Goal: Find specific page/section: Find specific page/section

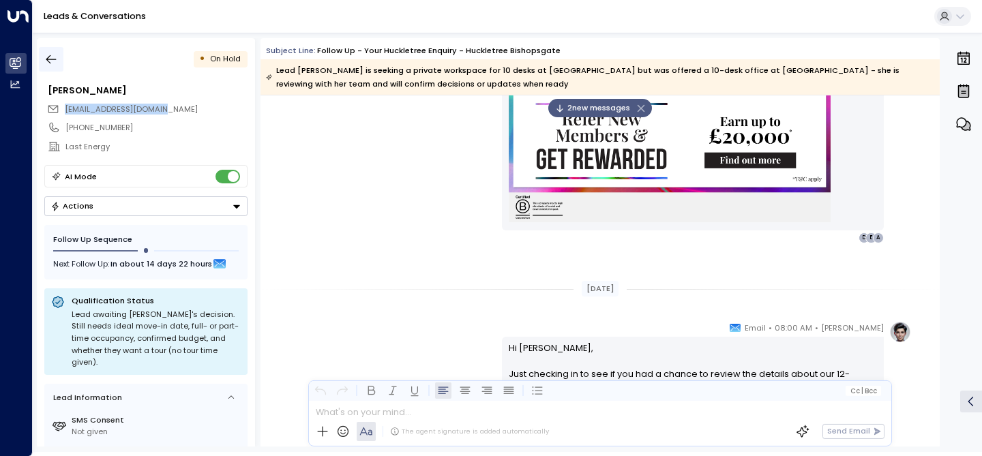
click at [53, 61] on icon "button" at bounding box center [51, 60] width 14 height 14
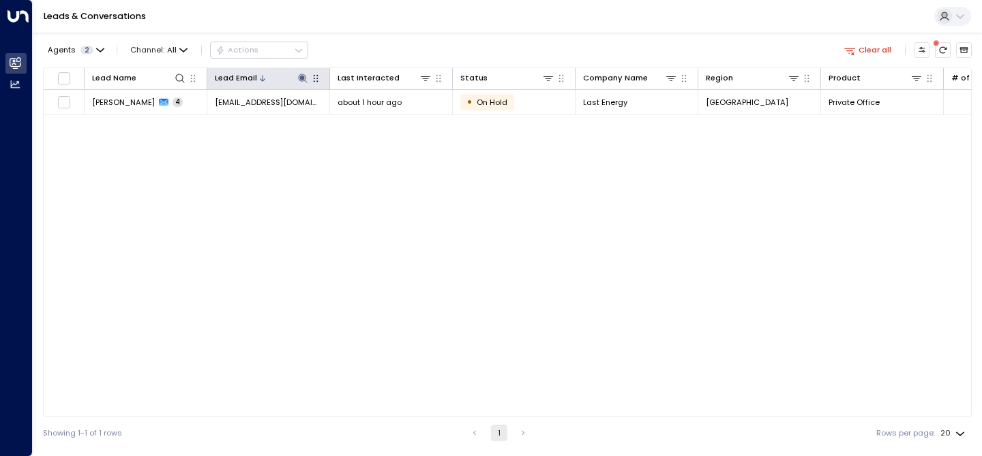
click at [299, 81] on icon at bounding box center [302, 78] width 11 height 11
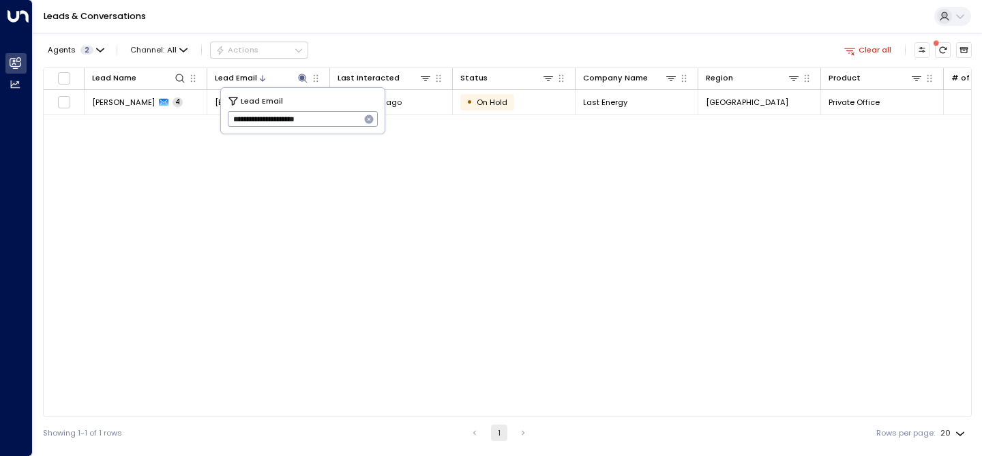
click at [370, 121] on icon "button" at bounding box center [369, 119] width 9 height 9
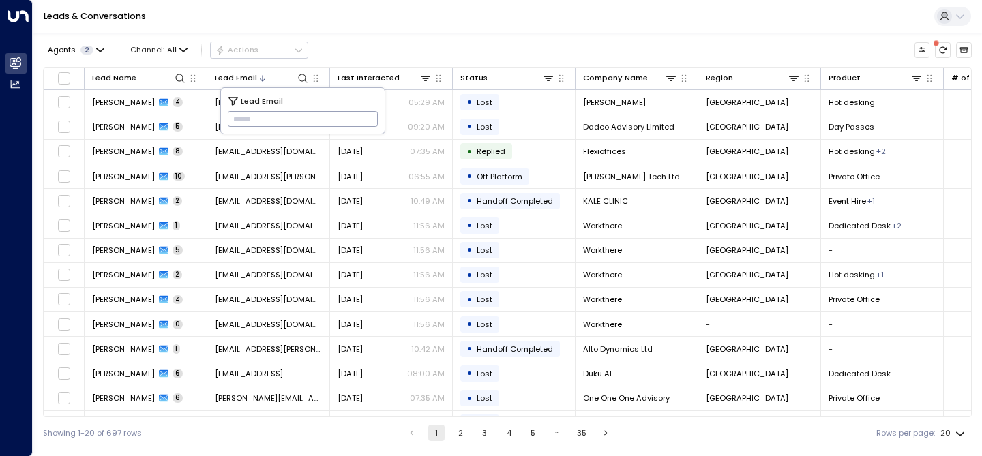
click at [297, 115] on input "text" at bounding box center [303, 119] width 151 height 23
paste input "**********"
type input "**********"
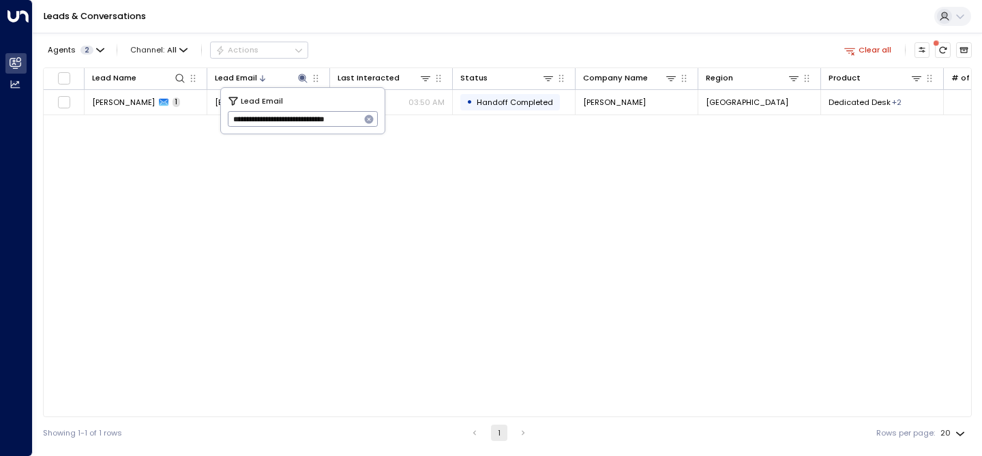
click at [368, 212] on div "Lead Name Lead Email Last Interacted Status Company Name Region Product # of pe…" at bounding box center [507, 243] width 929 height 350
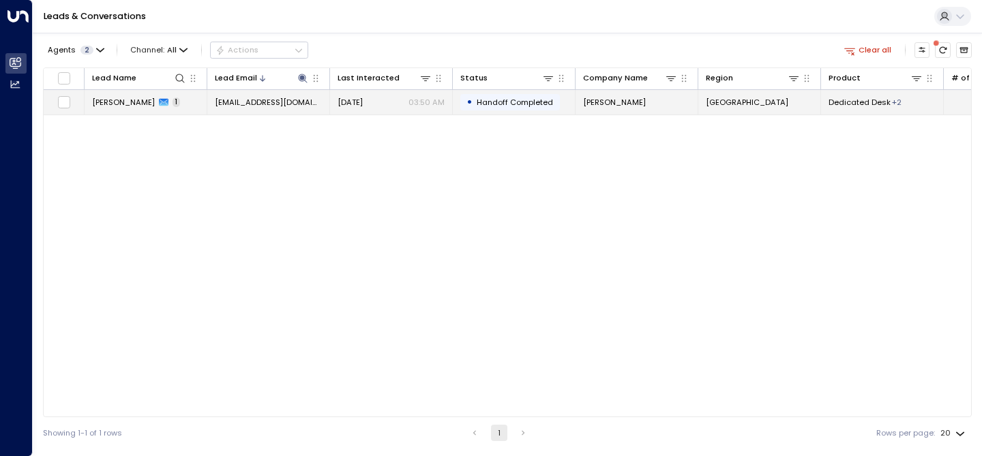
click at [119, 101] on span "[PERSON_NAME]" at bounding box center [123, 102] width 63 height 11
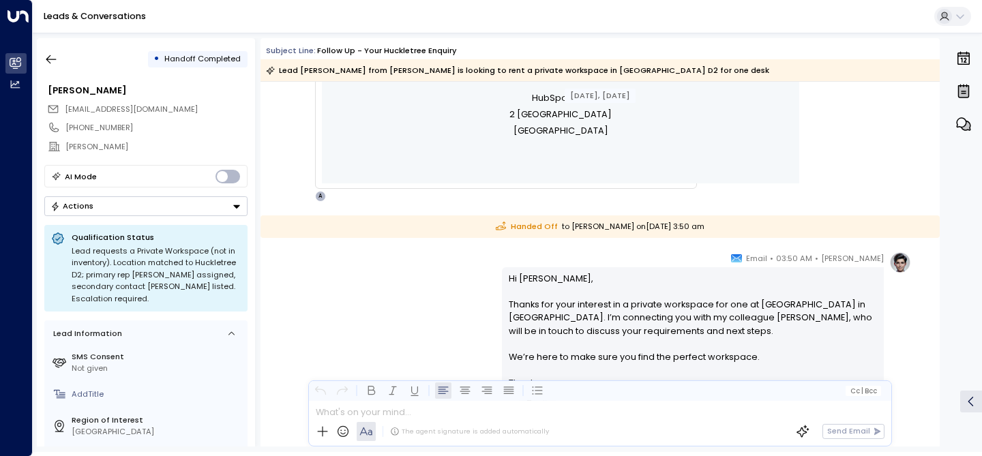
scroll to position [599, 0]
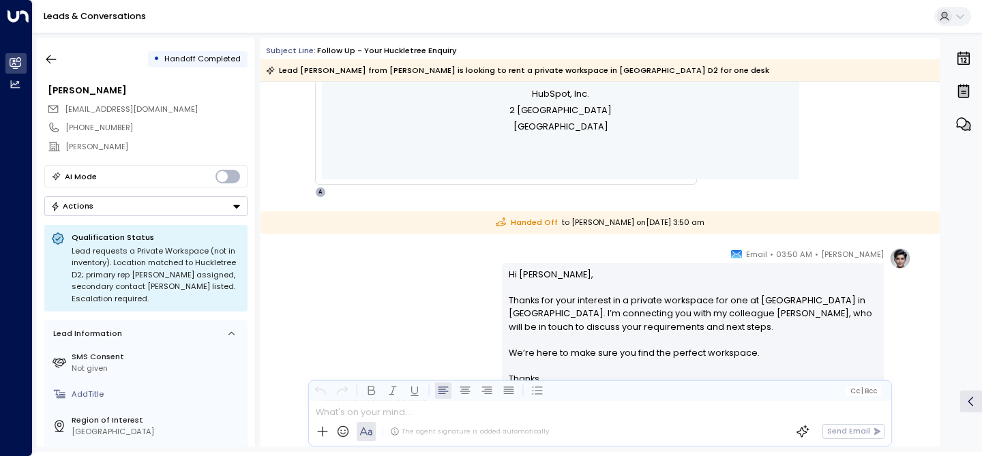
click at [950, 201] on div "0" at bounding box center [962, 242] width 35 height 408
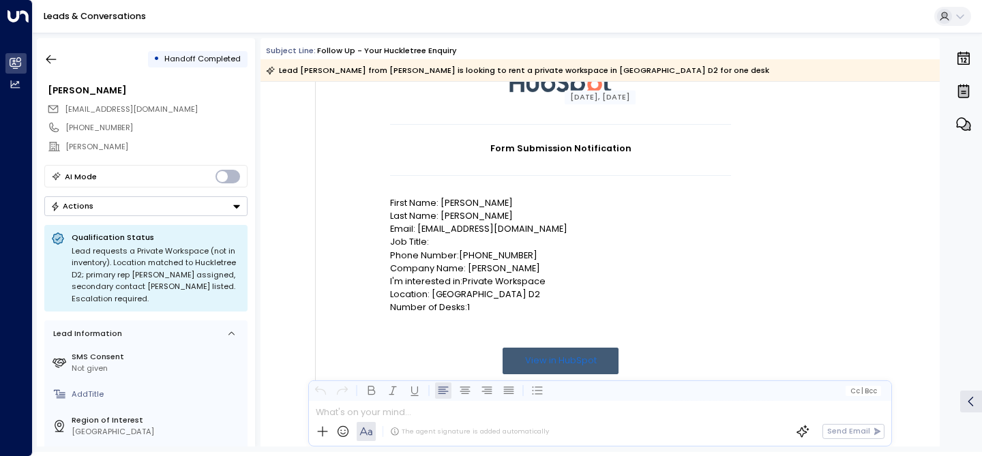
scroll to position [120, 0]
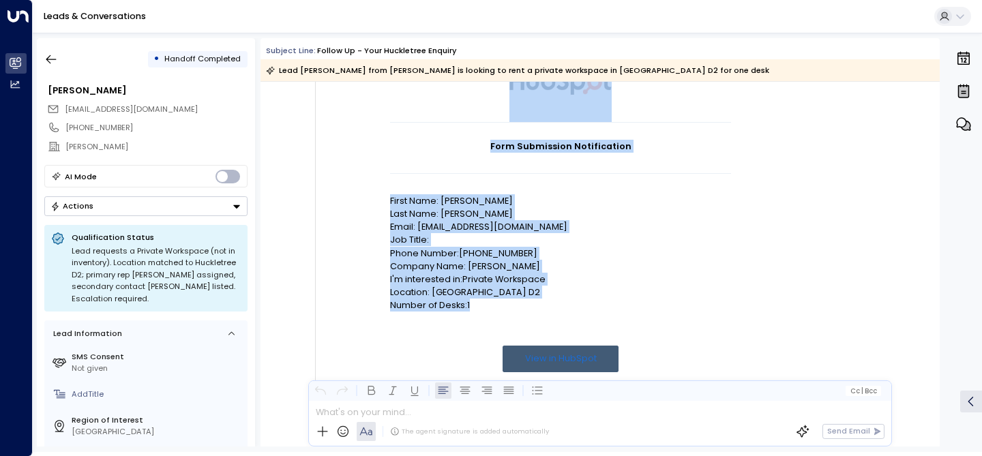
drag, startPoint x: 485, startPoint y: 305, endPoint x: 384, endPoint y: 204, distance: 142.7
click at [384, 204] on td "Form Submission Notification First Name: [PERSON_NAME] Last Name: [PERSON_NAME]…" at bounding box center [560, 234] width 477 height 400
copy td "Form Submission Notification First Name: [PERSON_NAME] Last Name: [PERSON_NAME]…"
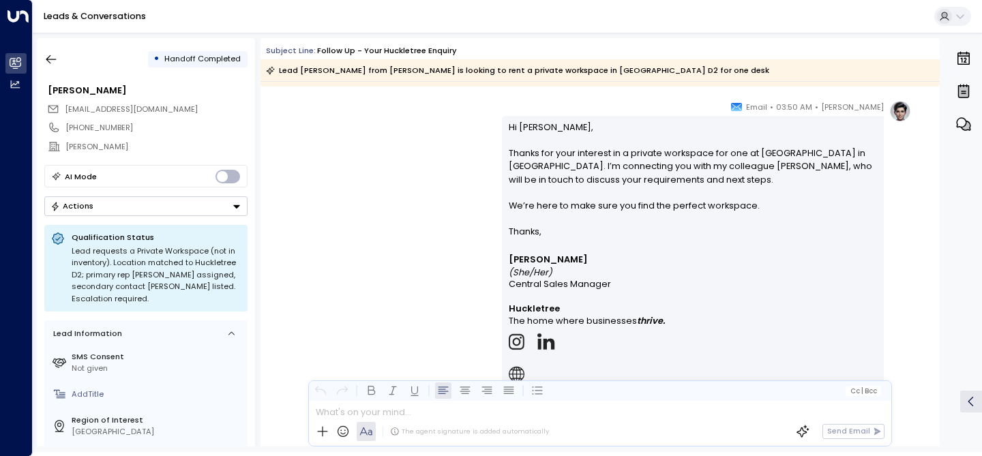
scroll to position [755, 0]
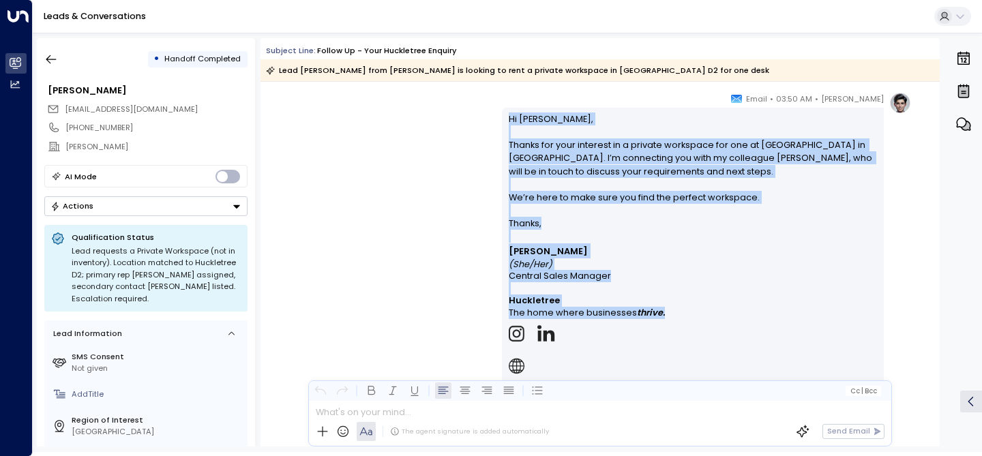
drag, startPoint x: 676, startPoint y: 314, endPoint x: 493, endPoint y: 116, distance: 269.8
click at [493, 116] on div "[PERSON_NAME] • 03:50 AM • Email Hi [PERSON_NAME], Thanks for your interest in …" at bounding box center [600, 326] width 622 height 468
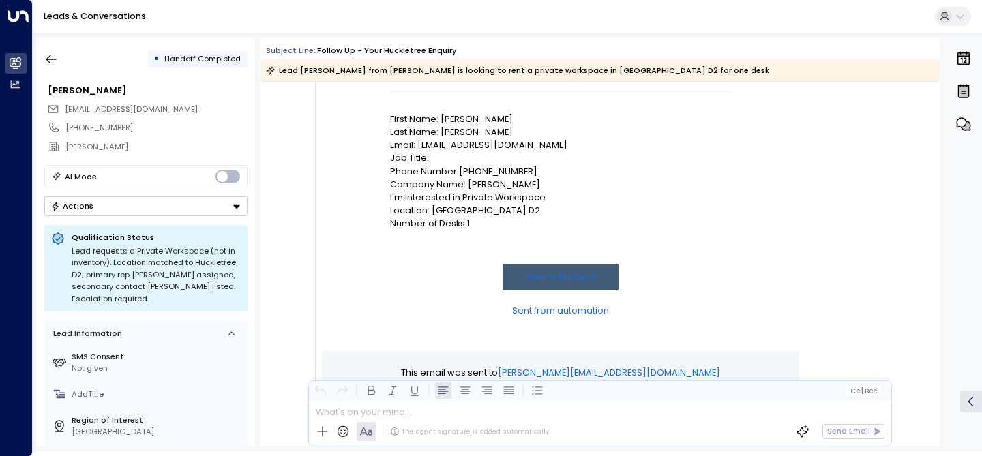
scroll to position [196, 0]
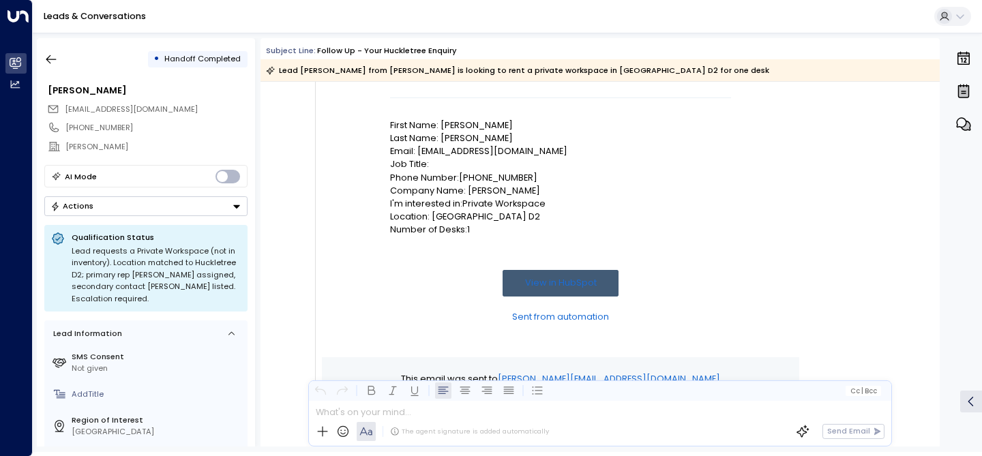
click at [591, 148] on p "Email: [EMAIL_ADDRESS][DOMAIN_NAME]" at bounding box center [560, 151] width 341 height 13
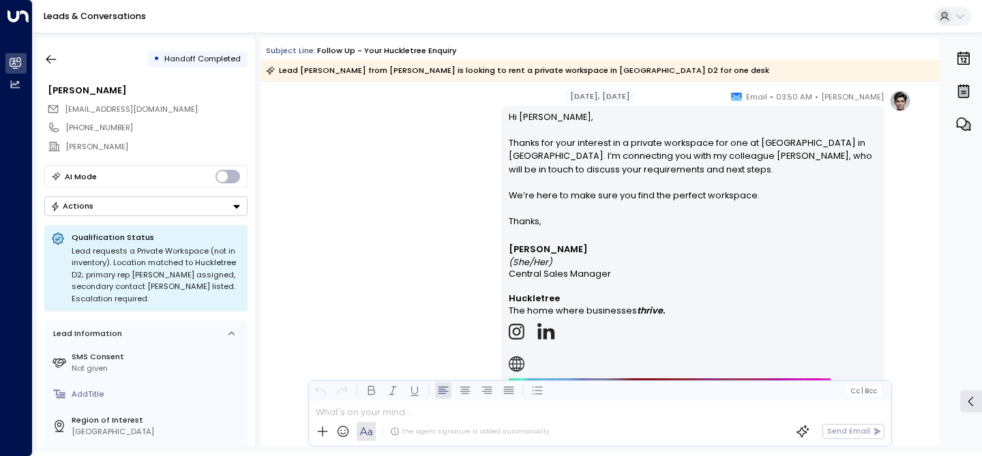
scroll to position [805, 0]
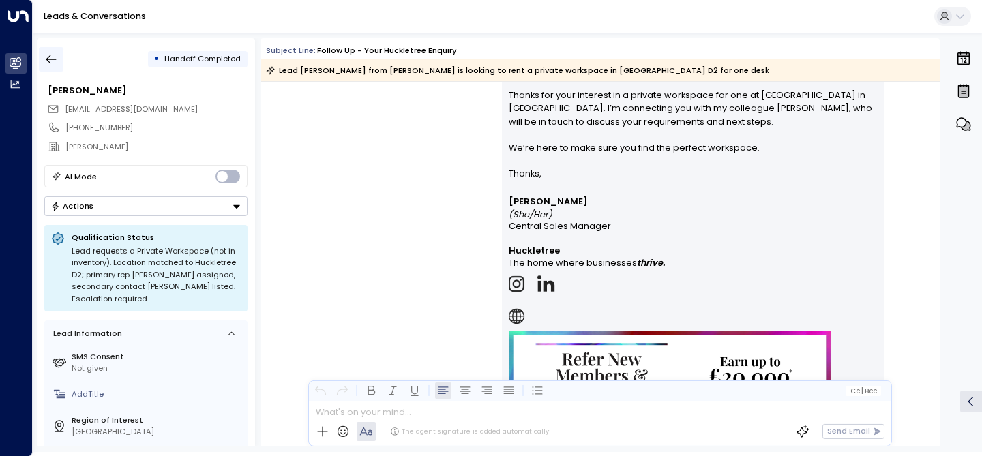
click at [42, 61] on button "button" at bounding box center [51, 59] width 25 height 25
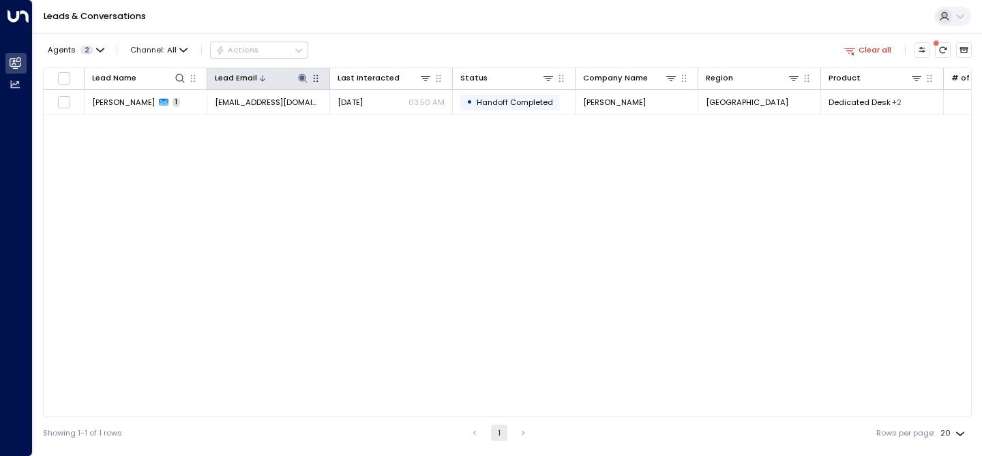
click at [300, 83] on icon at bounding box center [302, 78] width 11 height 11
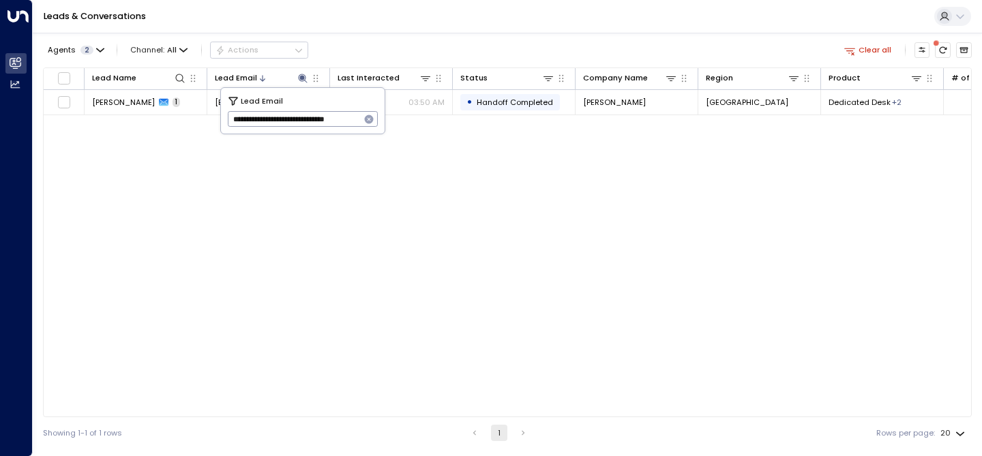
click at [372, 117] on icon "button" at bounding box center [369, 119] width 9 height 9
click at [301, 117] on input "text" at bounding box center [303, 119] width 151 height 23
paste input "**********"
type input "**********"
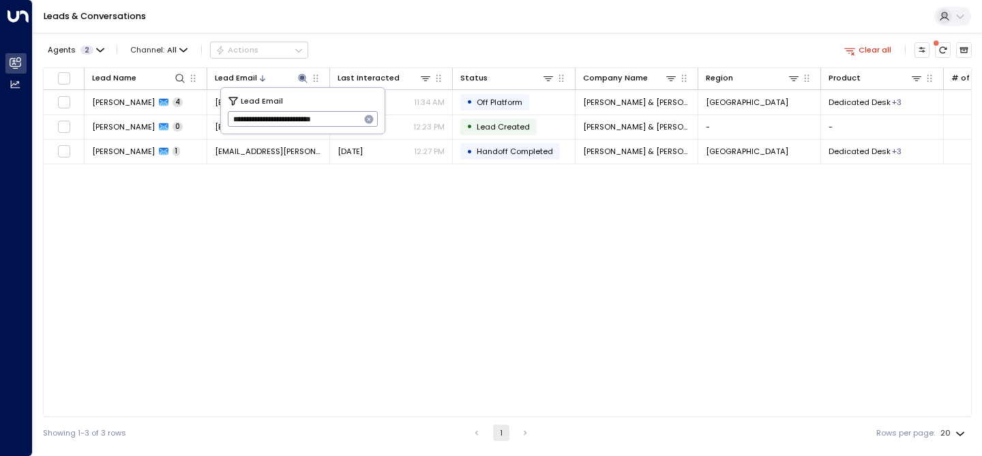
click at [199, 298] on div "Lead Name Lead Email Last Interacted Status Company Name Region Product # of pe…" at bounding box center [507, 243] width 929 height 350
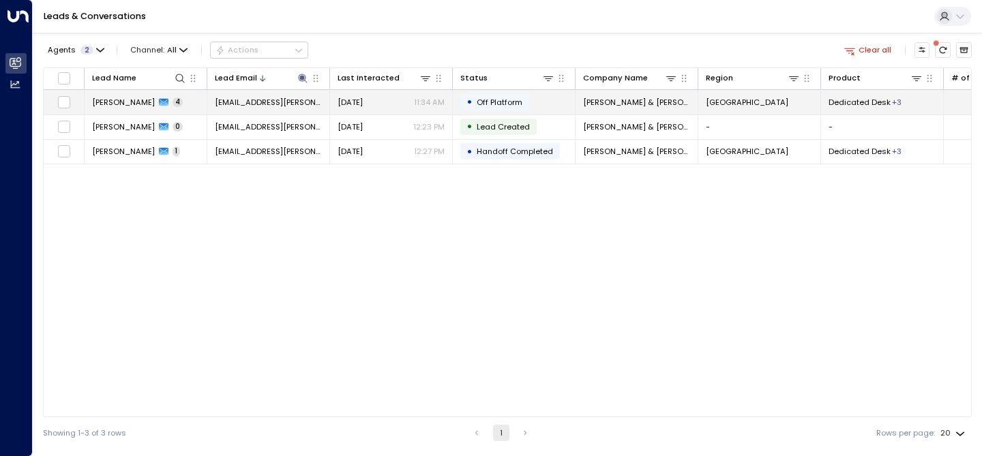
click at [132, 107] on span "[PERSON_NAME]" at bounding box center [123, 102] width 63 height 11
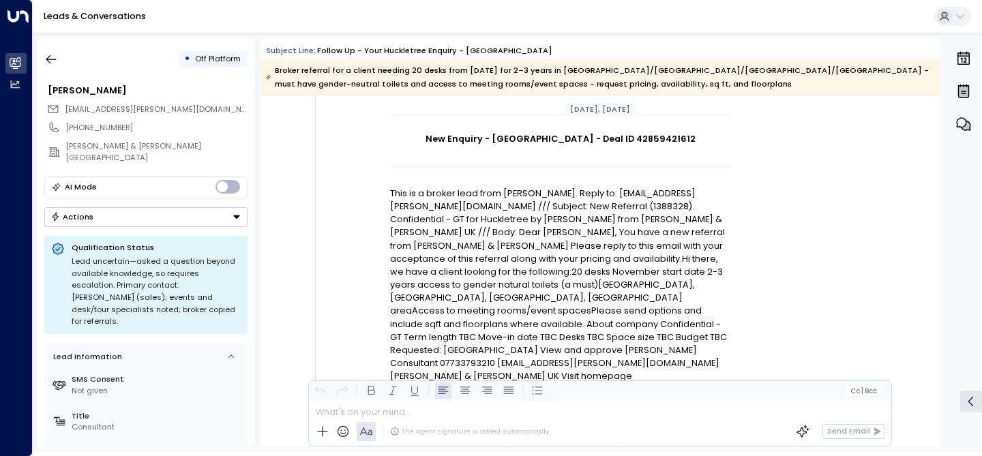
scroll to position [147, 0]
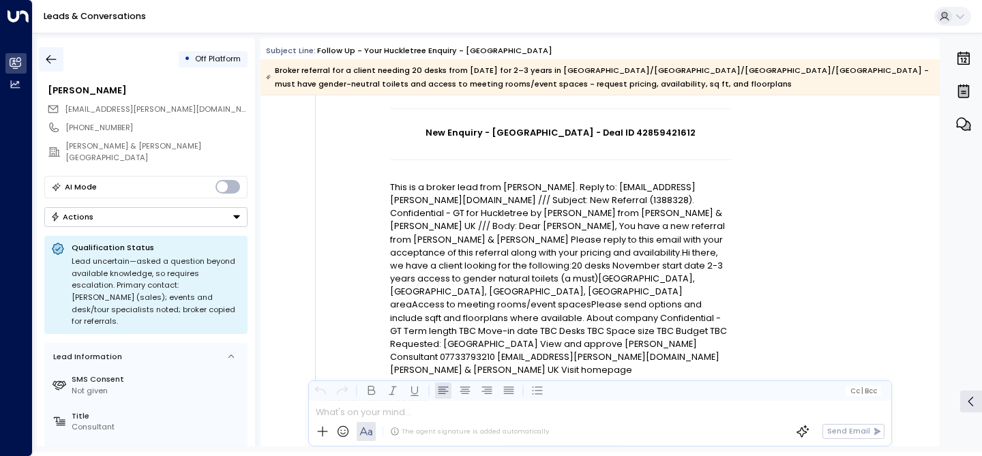
click at [50, 61] on icon "button" at bounding box center [51, 60] width 14 height 14
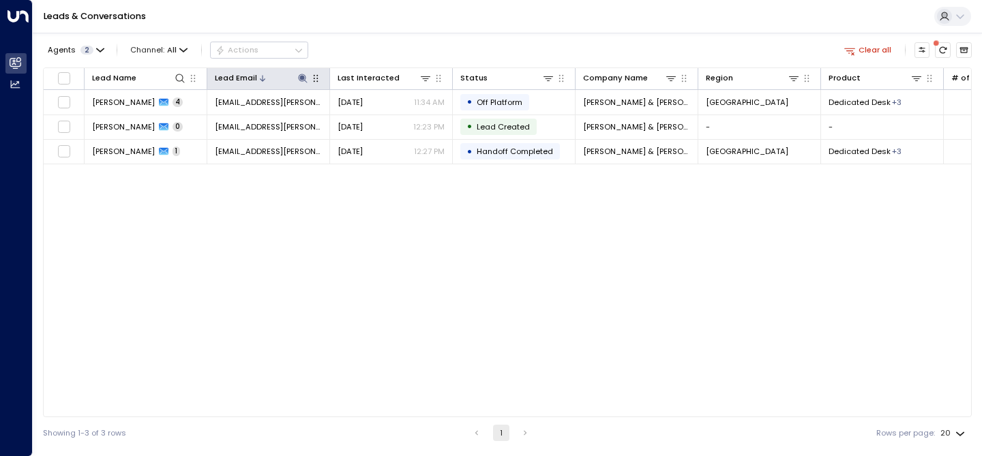
click at [306, 82] on icon at bounding box center [302, 78] width 11 height 11
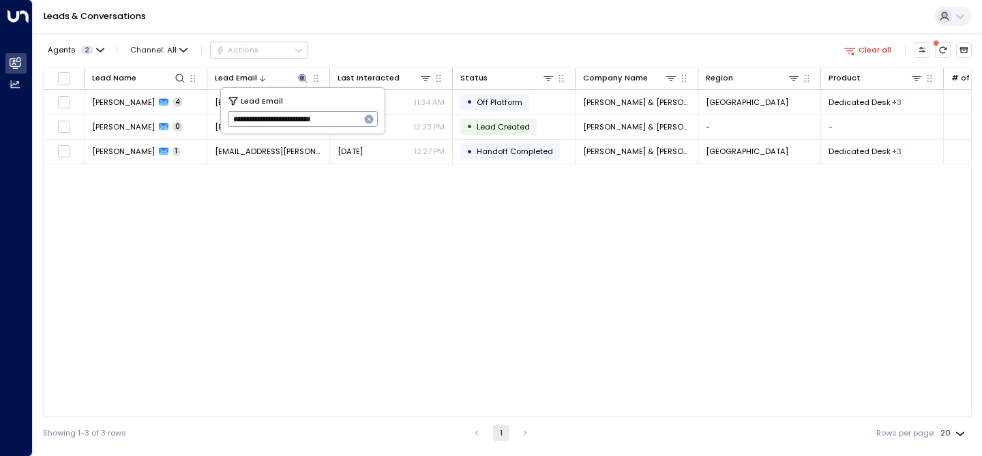
click at [367, 121] on icon "button" at bounding box center [369, 119] width 9 height 9
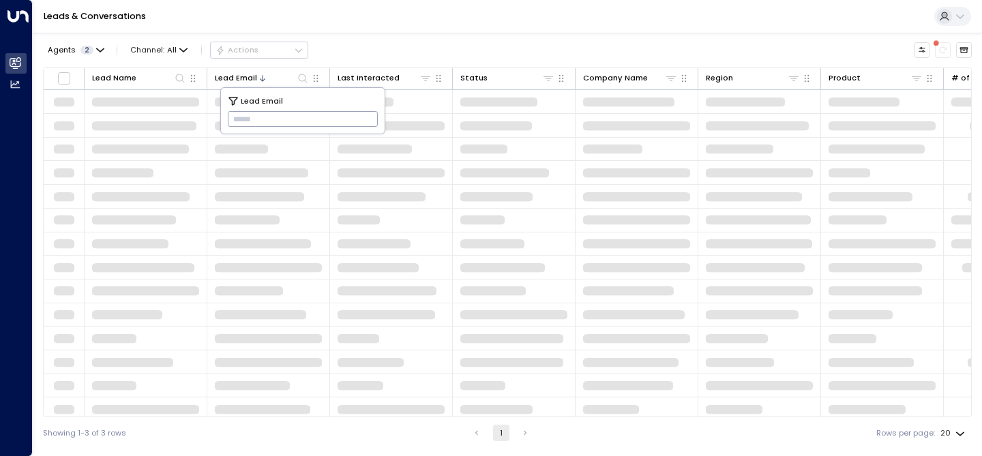
click at [366, 121] on input "text" at bounding box center [303, 119] width 151 height 23
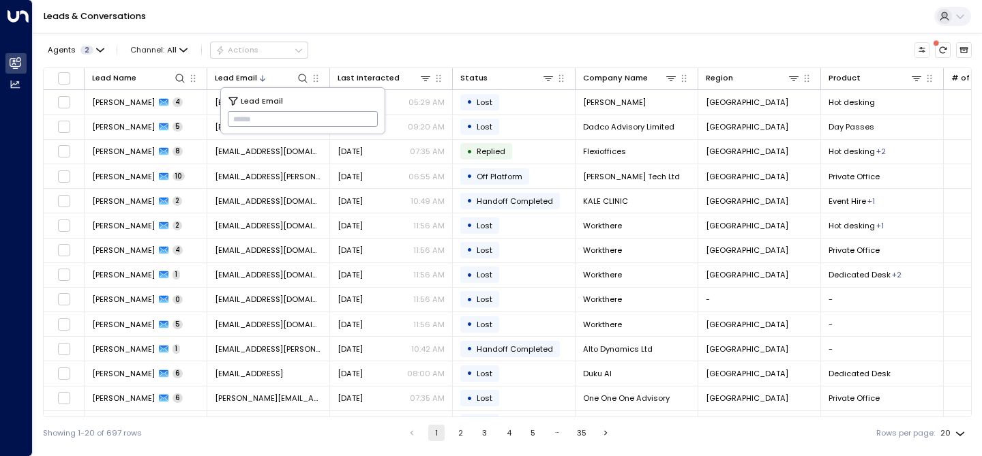
paste input "**********"
type input "**********"
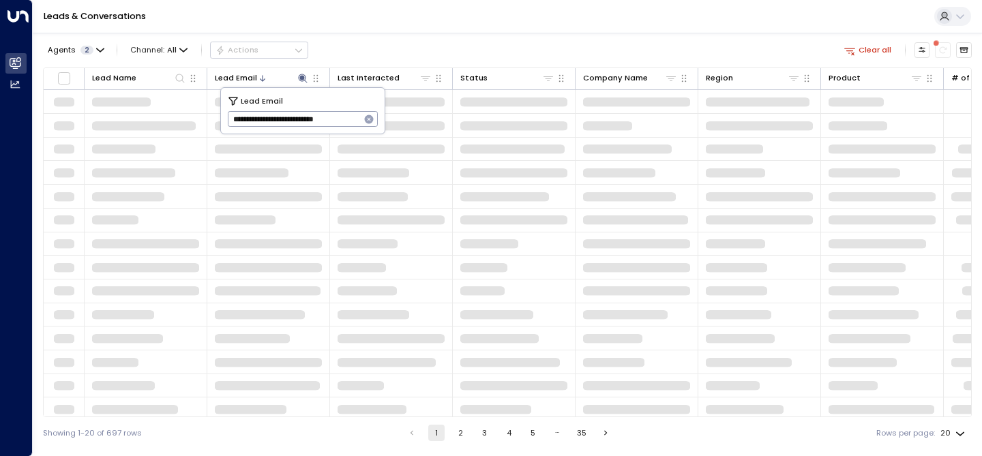
click at [427, 46] on div "Agents 2 Channel: All Actions Clear all" at bounding box center [507, 50] width 929 height 24
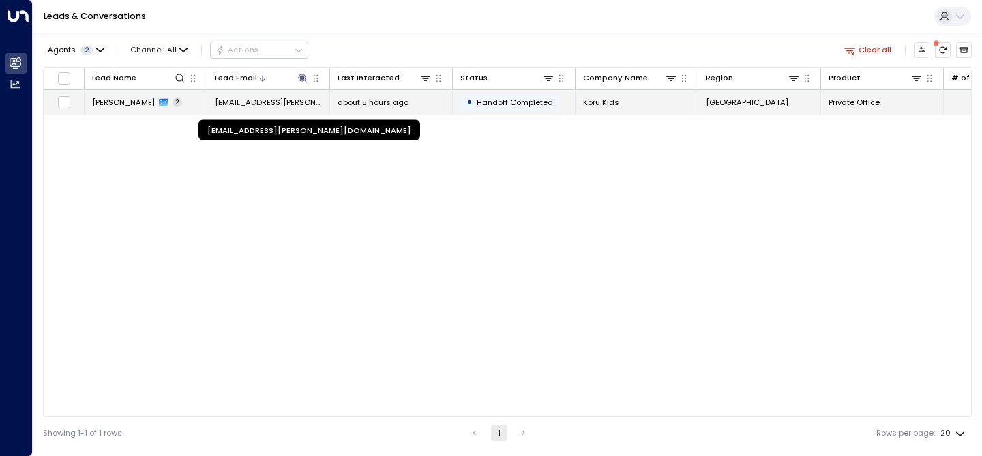
click at [248, 98] on span "[EMAIL_ADDRESS][PERSON_NAME][DOMAIN_NAME]" at bounding box center [268, 102] width 107 height 11
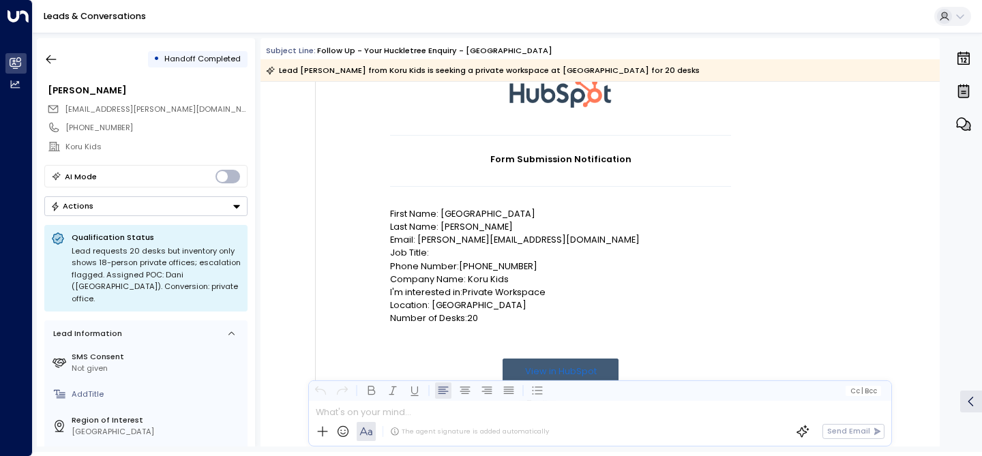
scroll to position [122, 0]
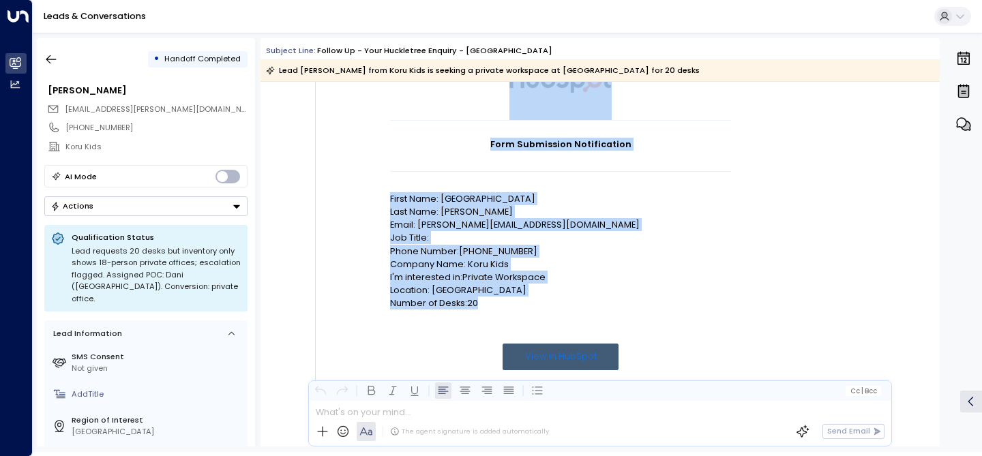
drag, startPoint x: 479, startPoint y: 306, endPoint x: 384, endPoint y: 200, distance: 142.0
click at [384, 200] on td "Form Submission Notification First Name: [PERSON_NAME] Last Name: [PERSON_NAME]…" at bounding box center [560, 232] width 477 height 400
copy td "Form Submission Notification First Name: [PERSON_NAME] Last Name: [PERSON_NAME]…"
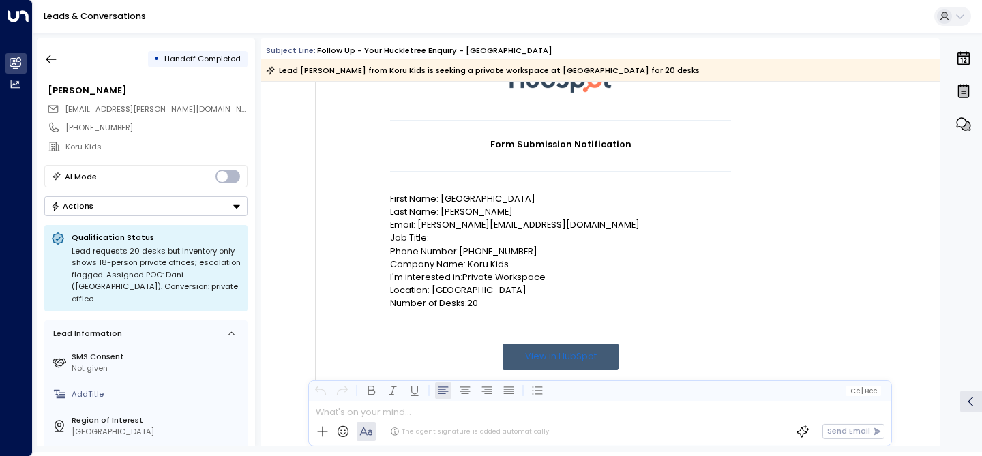
click at [610, 252] on p "Phone Number:[PHONE_NUMBER]" at bounding box center [560, 251] width 341 height 13
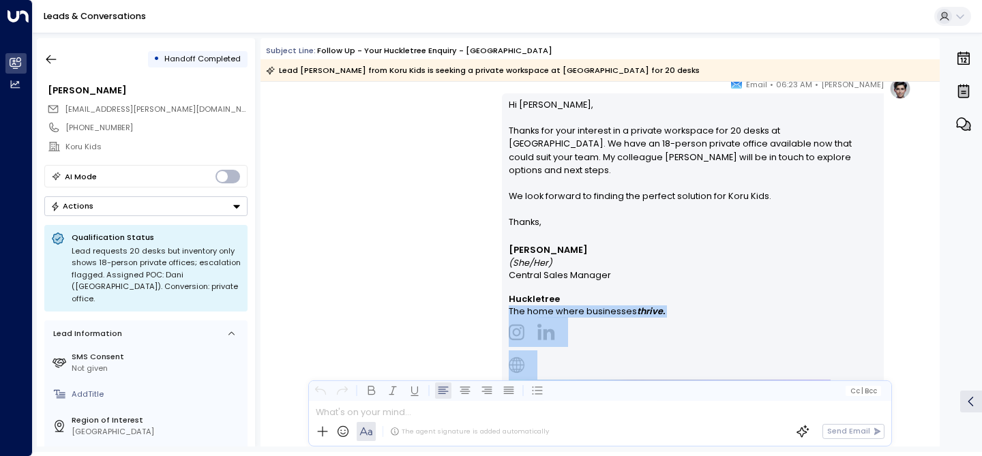
scroll to position [740, 0]
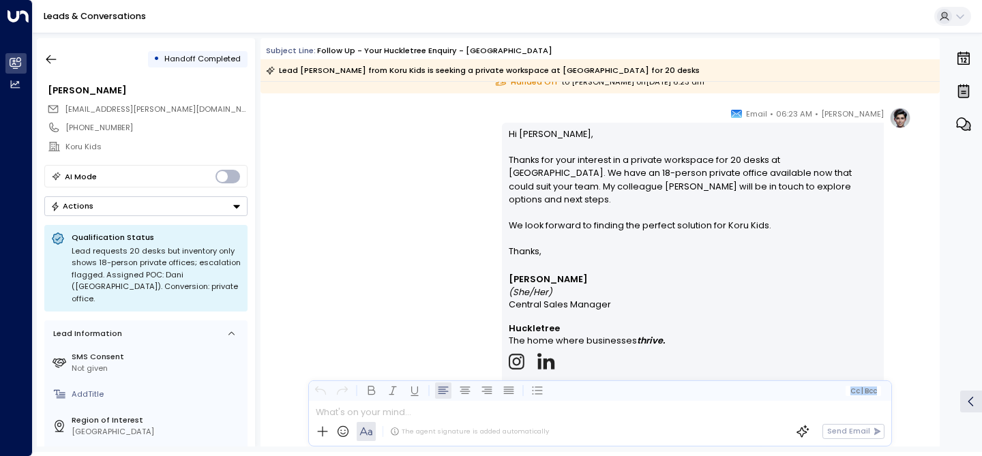
drag, startPoint x: 375, startPoint y: 275, endPoint x: 333, endPoint y: 413, distance: 143.9
click at [333, 413] on div "Subject Line: Follow up - Your Huckletree Enquiry - [GEOGRAPHIC_DATA] Lead [PER…" at bounding box center [600, 242] width 679 height 408
click at [356, 252] on div "[PERSON_NAME] • 06:23 AM • Email Hi [PERSON_NAME], Thanks for your interest in …" at bounding box center [600, 347] width 622 height 481
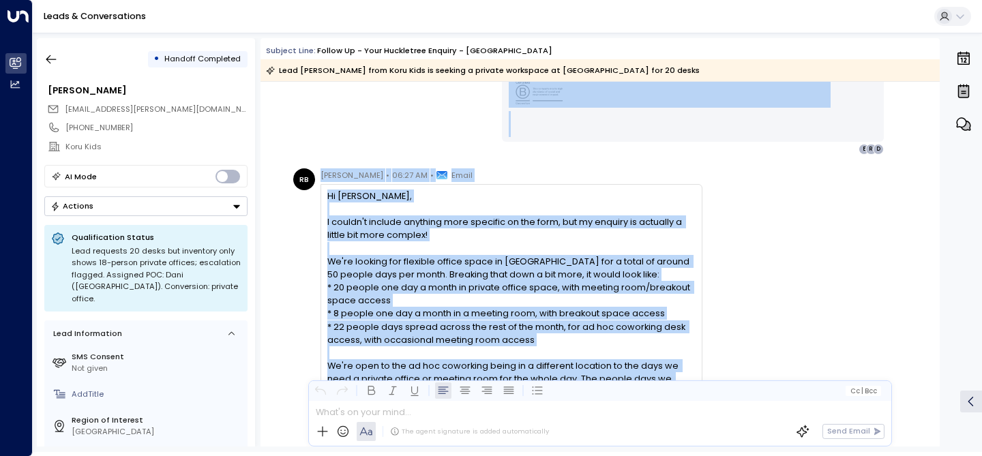
scroll to position [1163, 0]
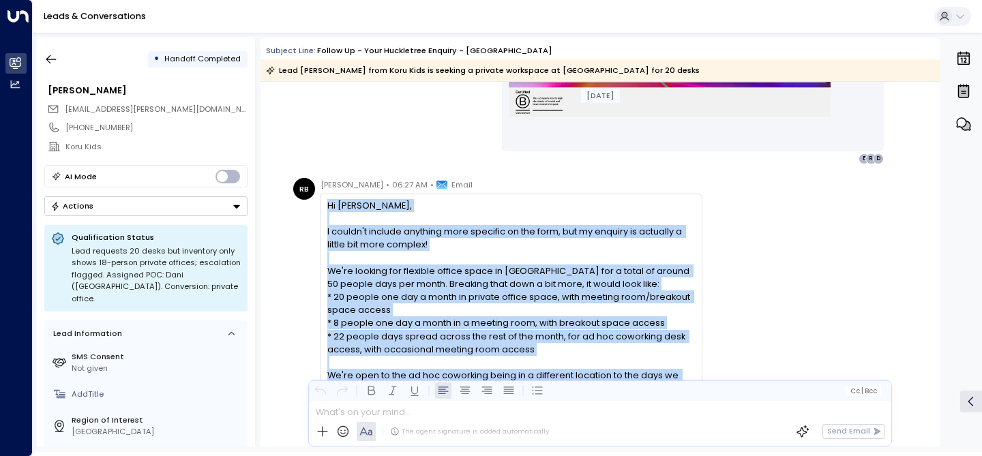
drag, startPoint x: 370, startPoint y: 290, endPoint x: 327, endPoint y: 207, distance: 93.6
click at [327, 207] on div "Hi [PERSON_NAME], I couldn't include anything more specific on the form, but my…" at bounding box center [511, 343] width 368 height 288
copy div "Hi [PERSON_NAME], I couldn't include anything more specific on the form, but my…"
click at [55, 64] on icon "button" at bounding box center [51, 60] width 14 height 14
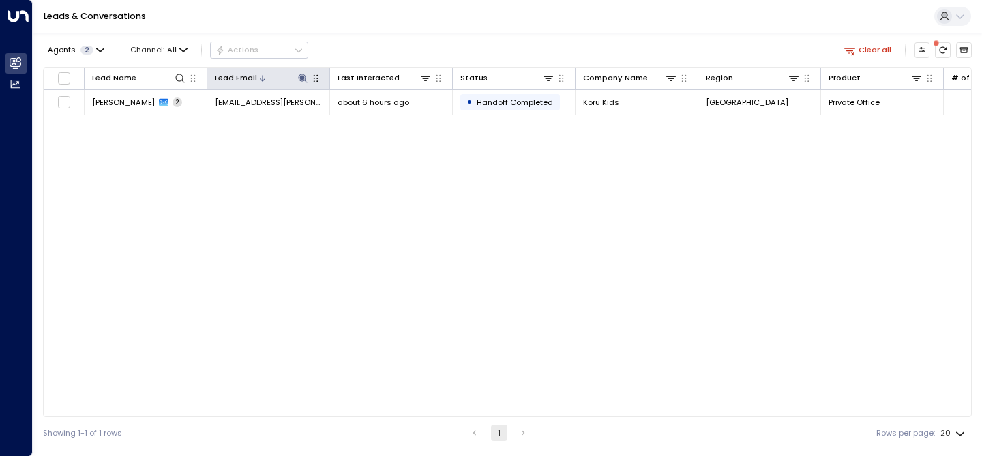
click at [299, 77] on icon at bounding box center [302, 78] width 9 height 9
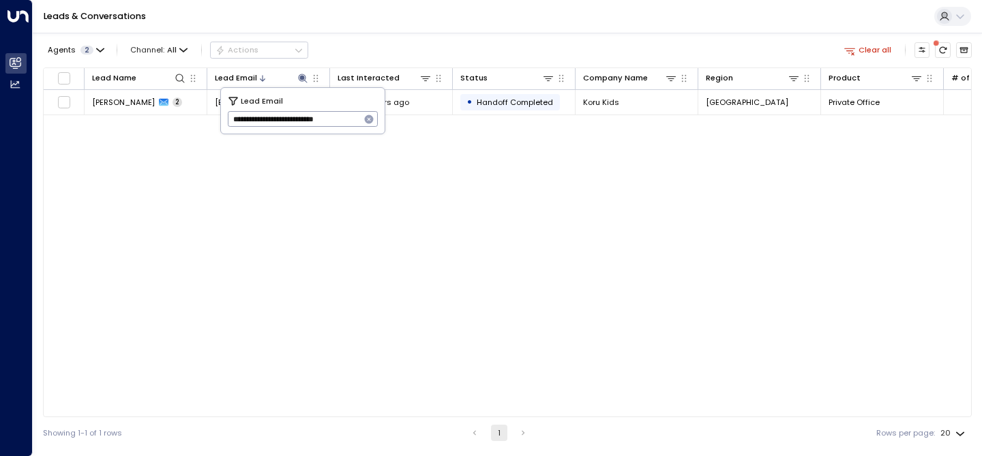
click at [368, 119] on icon "button" at bounding box center [368, 119] width 11 height 11
click at [319, 117] on input "text" at bounding box center [303, 119] width 151 height 23
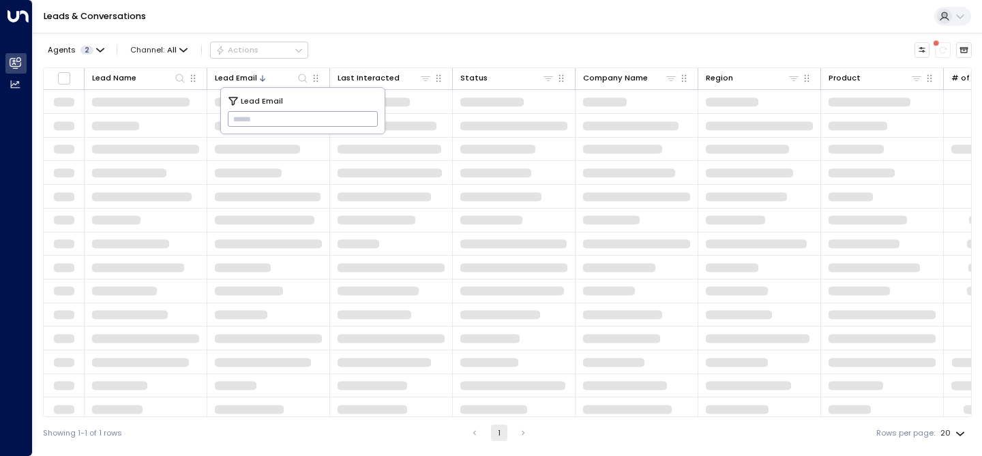
type input "**********"
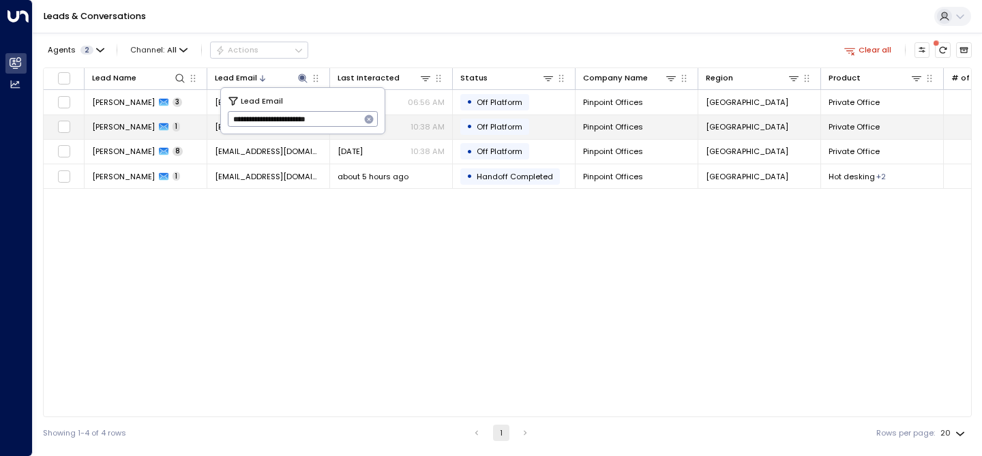
drag, startPoint x: 241, startPoint y: 123, endPoint x: 220, endPoint y: 123, distance: 21.1
click at [220, 123] on body "Overview Leads & Conversations Leads & Conversations Analytics Analytics Leads …" at bounding box center [491, 224] width 982 height 449
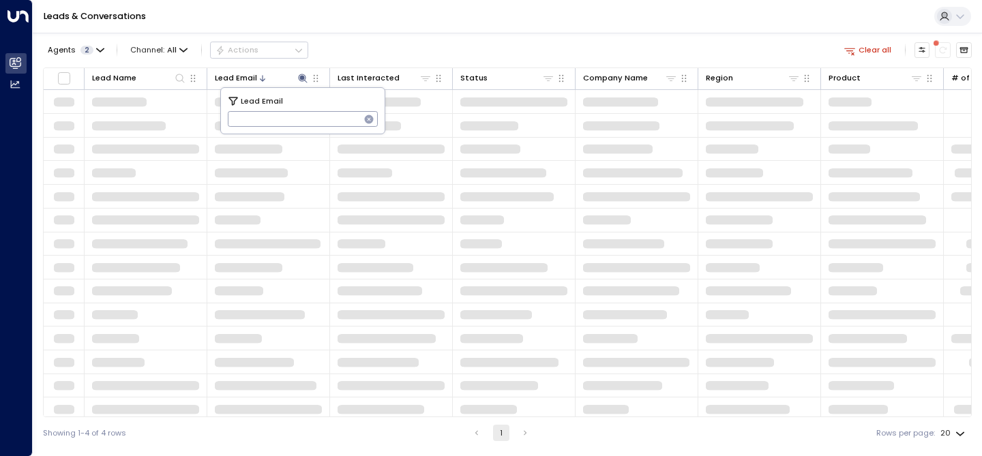
click at [293, 115] on input "text" at bounding box center [294, 119] width 133 height 23
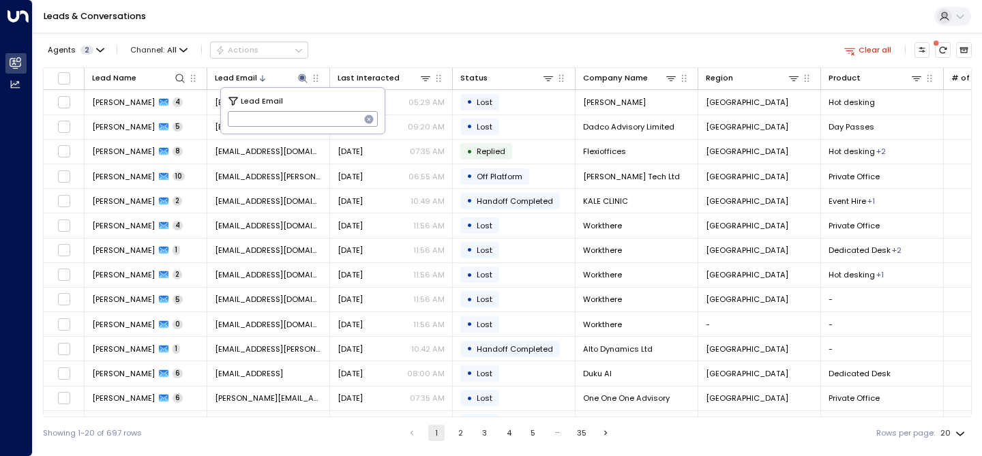
type input "**********"
click at [411, 27] on div "Leads & Conversations" at bounding box center [507, 16] width 949 height 33
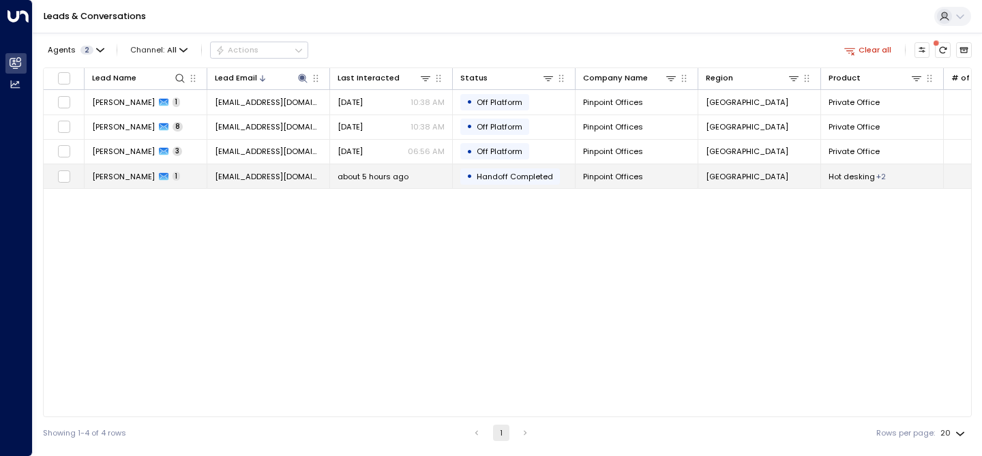
click at [115, 180] on span "[PERSON_NAME]" at bounding box center [123, 176] width 63 height 11
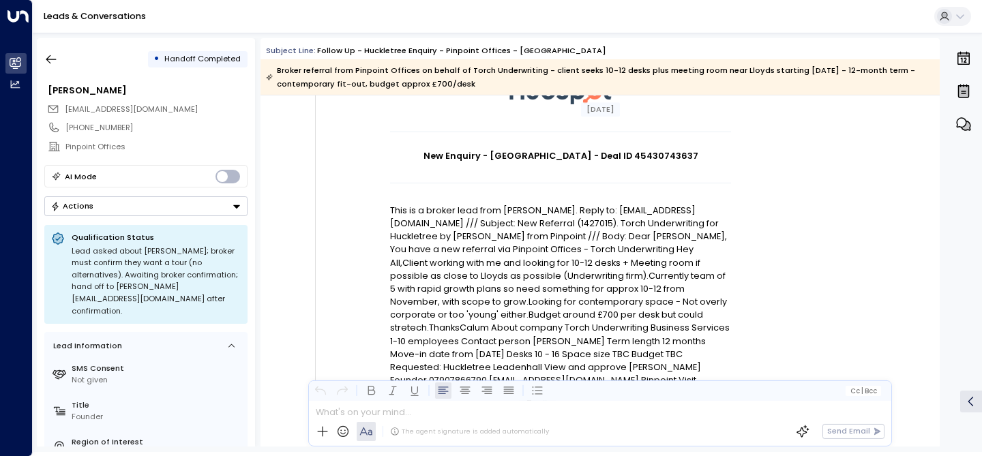
scroll to position [125, 0]
